Goal: Transaction & Acquisition: Book appointment/travel/reservation

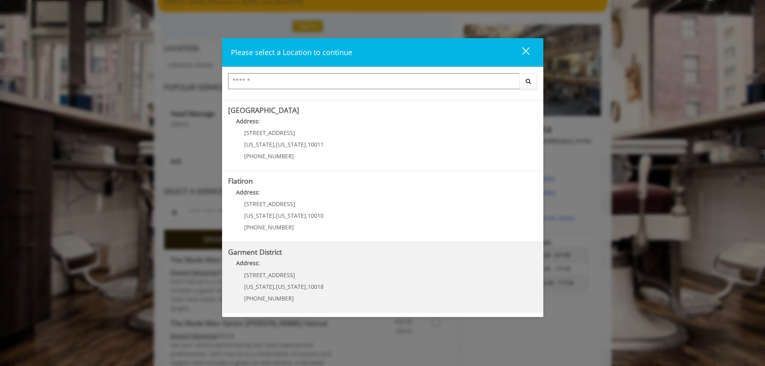
scroll to position [80, 0]
click at [291, 259] on District "Address:" at bounding box center [382, 265] width 309 height 13
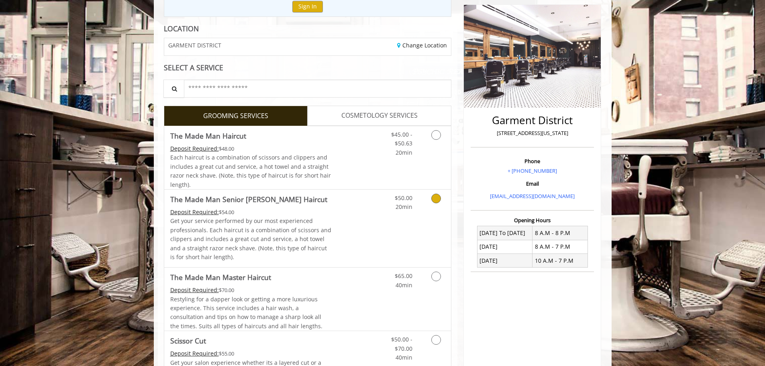
scroll to position [120, 0]
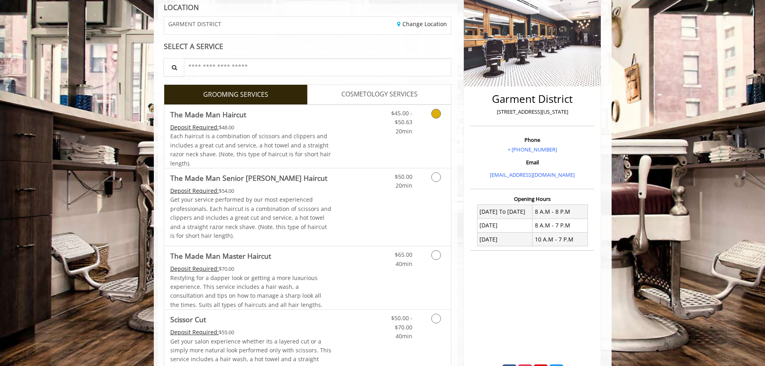
click at [439, 114] on icon "Grooming services" at bounding box center [436, 114] width 10 height 10
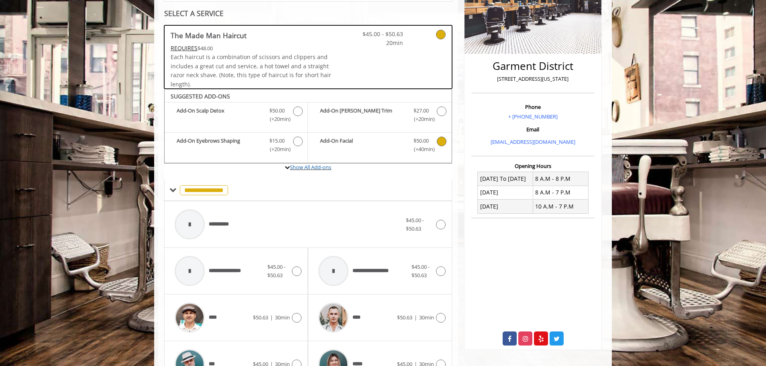
scroll to position [161, 0]
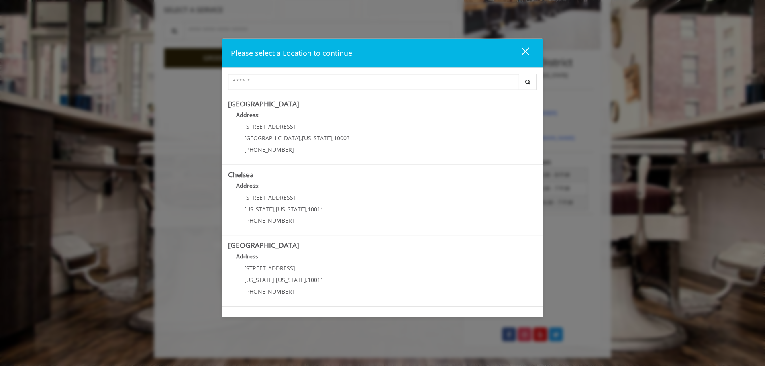
scroll to position [80, 0]
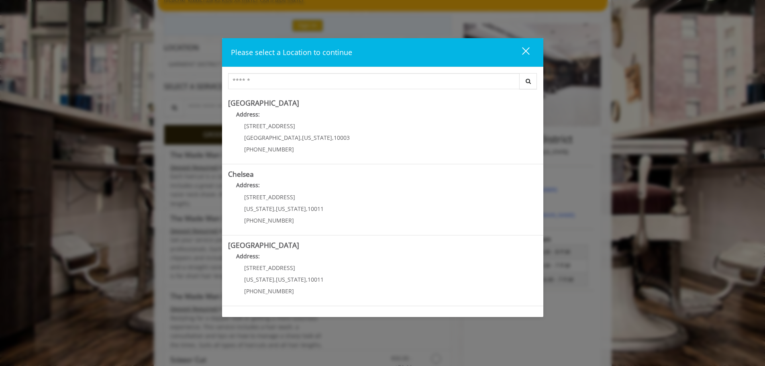
click at [525, 55] on div "close" at bounding box center [521, 53] width 16 height 12
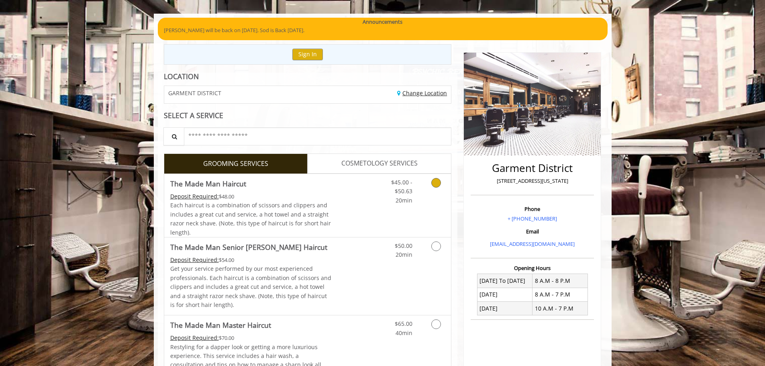
scroll to position [40, 0]
